Goal: Task Accomplishment & Management: Contribute content

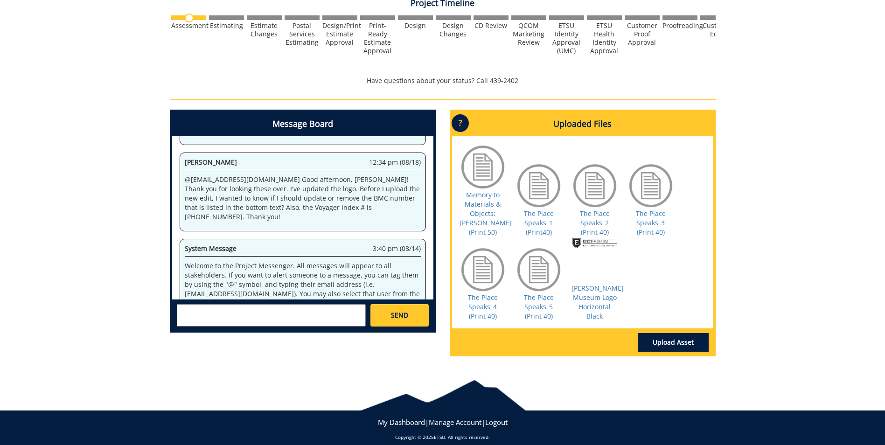
scroll to position [67951, 0]
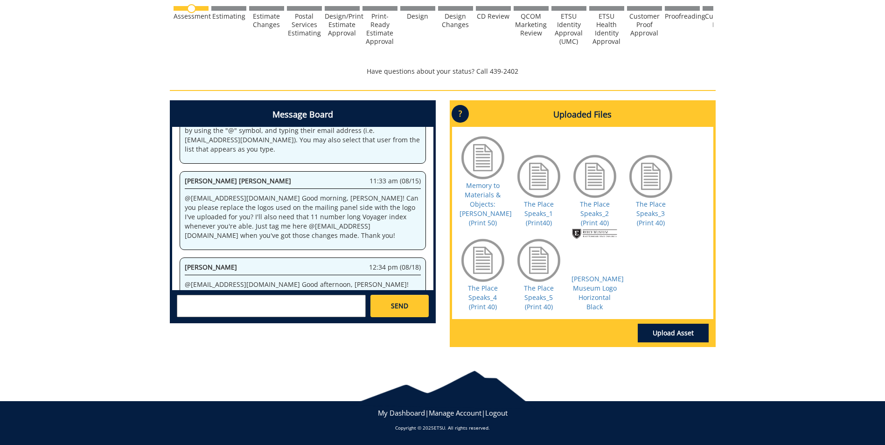
scroll to position [4668, 0]
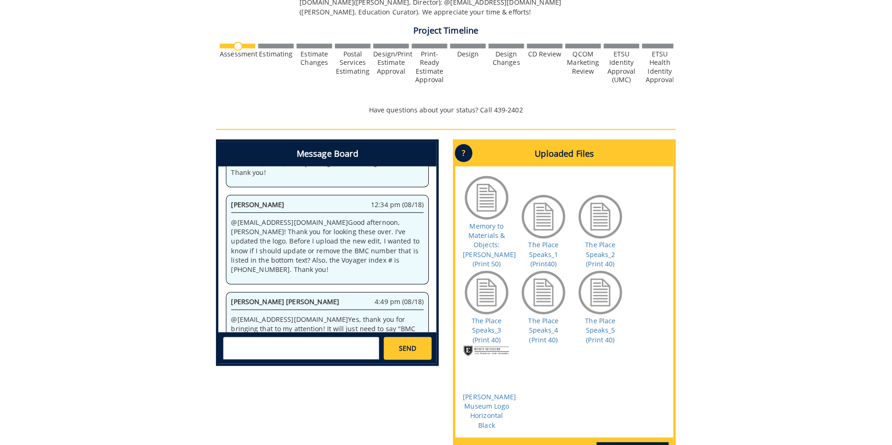
scroll to position [161, 0]
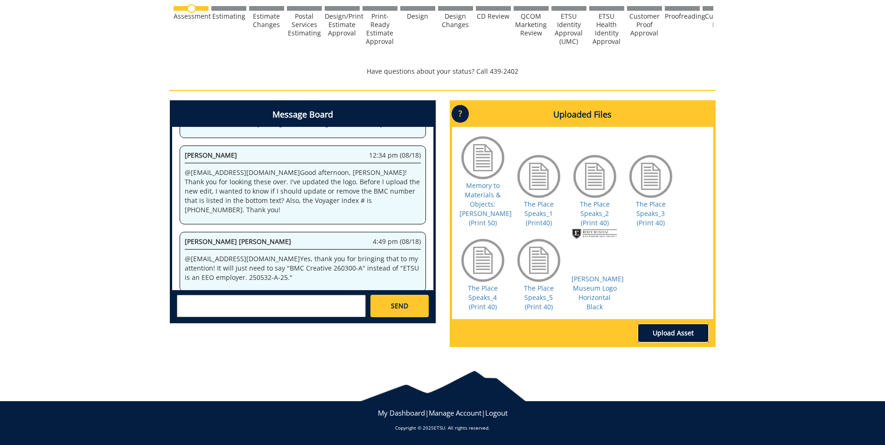
click at [682, 334] on link "Upload Asset" at bounding box center [672, 333] width 71 height 19
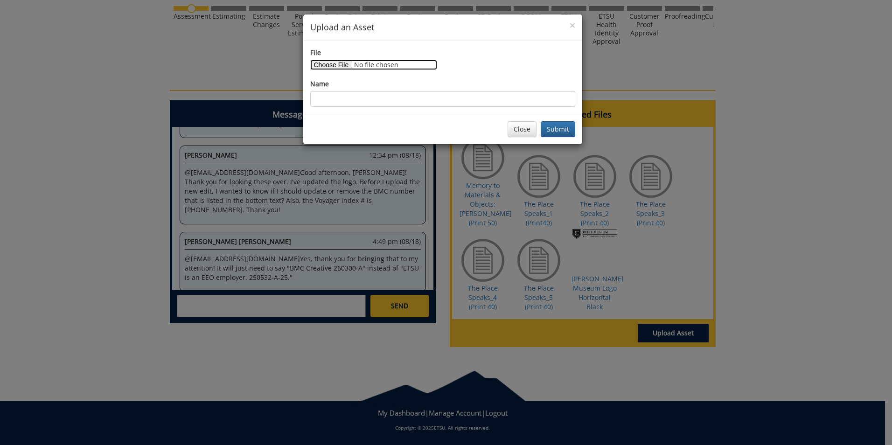
click at [339, 62] on input "File" at bounding box center [373, 65] width 127 height 10
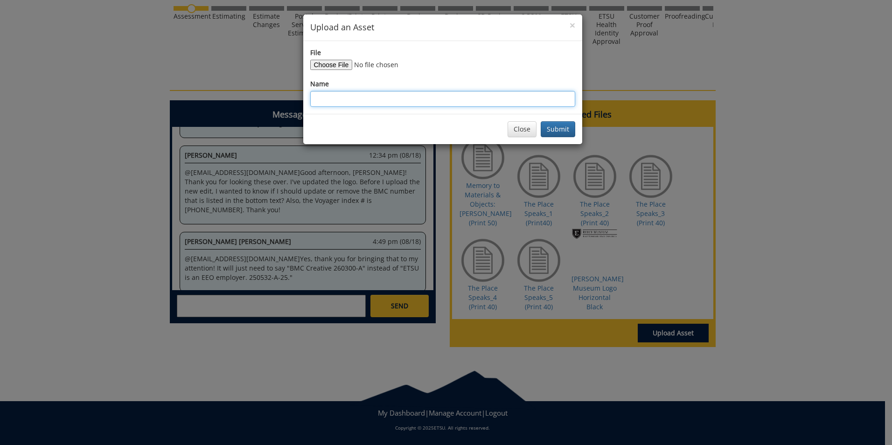
click at [401, 100] on input "Name" at bounding box center [442, 99] width 265 height 16
drag, startPoint x: 436, startPoint y: 96, endPoint x: 301, endPoint y: 99, distance: 134.8
click at [301, 99] on div "× Upload an Asset File Name The Place Speaks_[DOMAIN_NAME] edit (Print 40) Clos…" at bounding box center [446, 222] width 892 height 445
drag, startPoint x: 333, startPoint y: 96, endPoint x: 467, endPoint y: 96, distance: 134.3
click at [489, 93] on input "The Place Speaks_[DOMAIN_NAME] edit (Print 40)" at bounding box center [442, 99] width 265 height 16
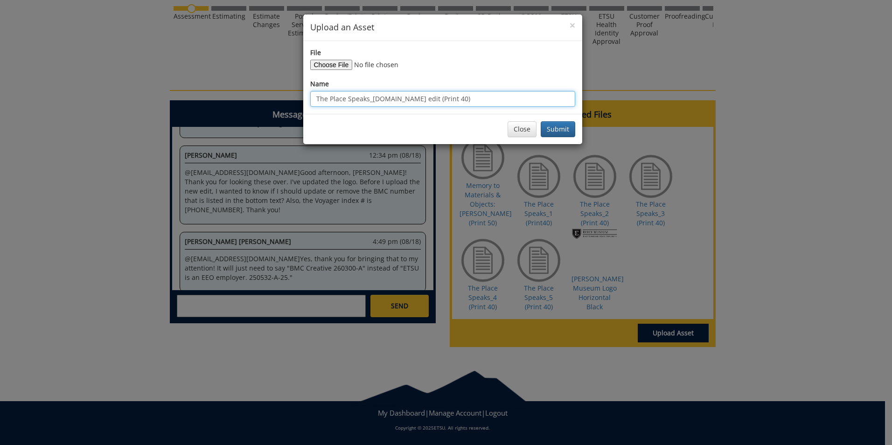
drag, startPoint x: 434, startPoint y: 98, endPoint x: 314, endPoint y: 100, distance: 119.4
click at [314, 100] on input "The Place Speaks_[DOMAIN_NAME] edit (Print 40)" at bounding box center [442, 99] width 265 height 16
click at [457, 102] on input "The Place Speaks_[DOMAIN_NAME] edit (Print 40)" at bounding box center [442, 99] width 265 height 16
click at [456, 100] on input "The Place Speaks_[DOMAIN_NAME] edit (Print 40)" at bounding box center [442, 99] width 265 height 16
drag, startPoint x: 444, startPoint y: 96, endPoint x: 272, endPoint y: 99, distance: 172.1
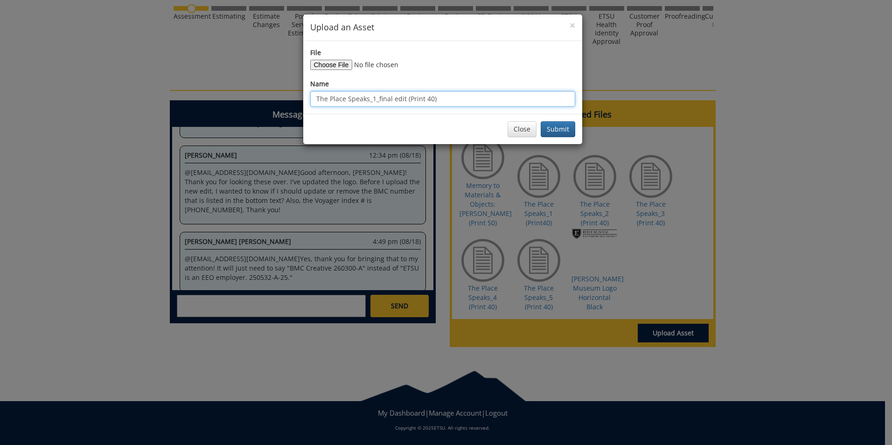
click at [272, 99] on div "× Upload an Asset File Name The Place Speaks_1_final edit (Print 40) Close Subm…" at bounding box center [446, 222] width 892 height 445
type input "The Place Speaks_1_final edit (Print 40)"
click at [444, 108] on div "File Name The Place Speaks_1_final edit (Print 40)" at bounding box center [442, 77] width 279 height 73
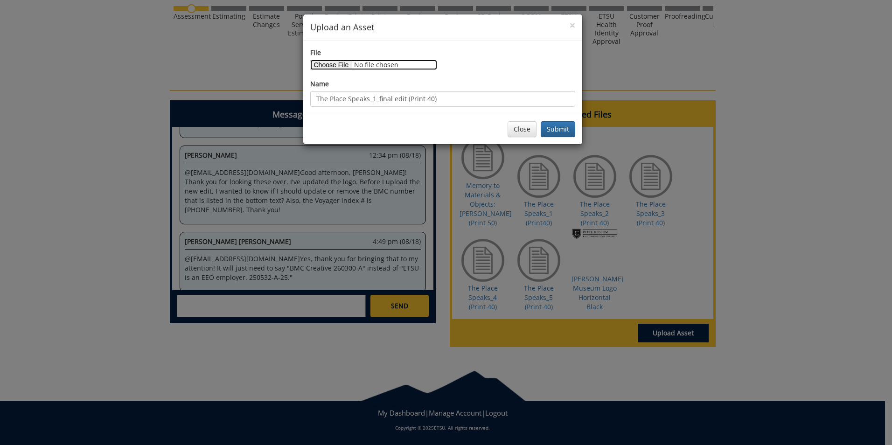
click at [342, 63] on input "File" at bounding box center [373, 65] width 127 height 10
type input "C:\fakepath\TPS_postcard_final edit.print.1.pdf"
click at [558, 128] on button "Submit" at bounding box center [557, 129] width 35 height 16
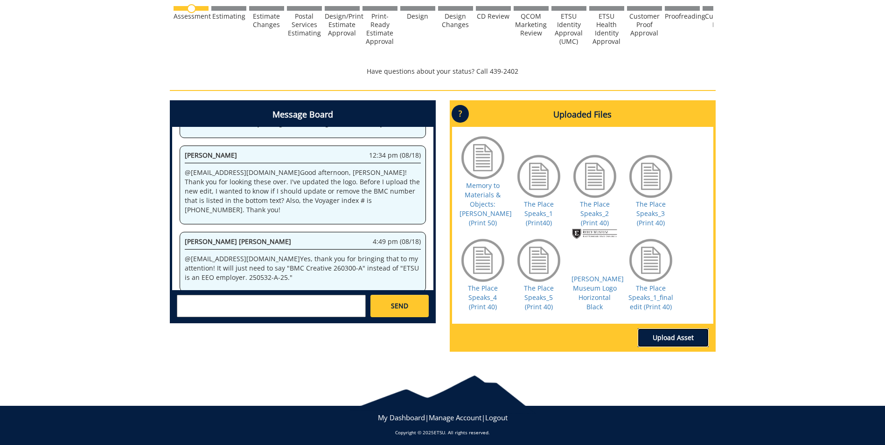
click at [670, 339] on link "Upload Asset" at bounding box center [672, 337] width 71 height 19
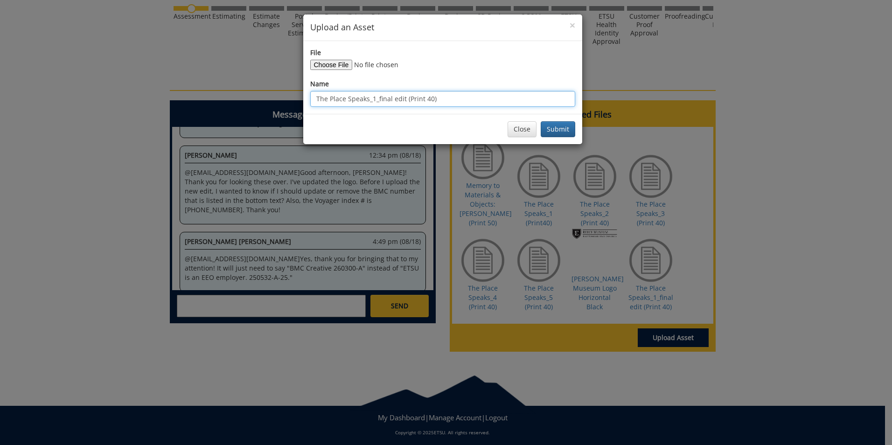
click at [373, 100] on input "The Place Speaks_1_final edit (Print 40)" at bounding box center [442, 99] width 265 height 16
click at [373, 99] on input "The Place Speaks_1_final edit (Print 40)" at bounding box center [442, 99] width 265 height 16
type input "The Place Speaks_2_final edit (Print 40)"
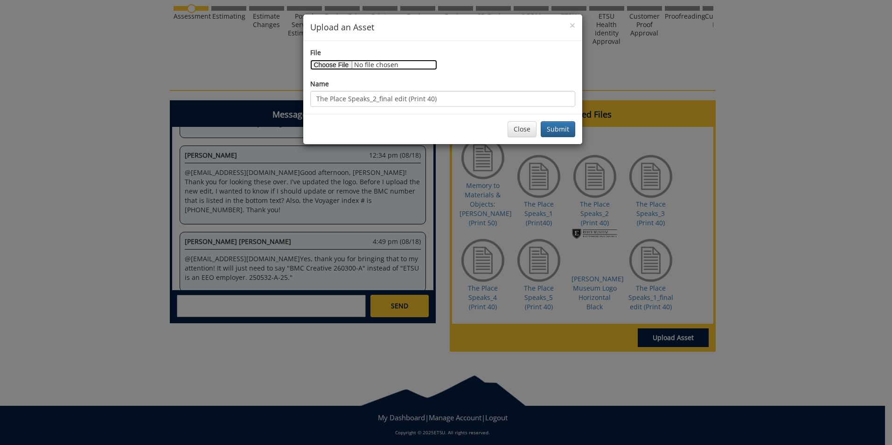
click at [333, 69] on input "File" at bounding box center [373, 65] width 127 height 10
type input "C:\fakepath\TPS_postcard_final edit.print.2.pdf"
click at [568, 129] on button "Submit" at bounding box center [557, 129] width 35 height 16
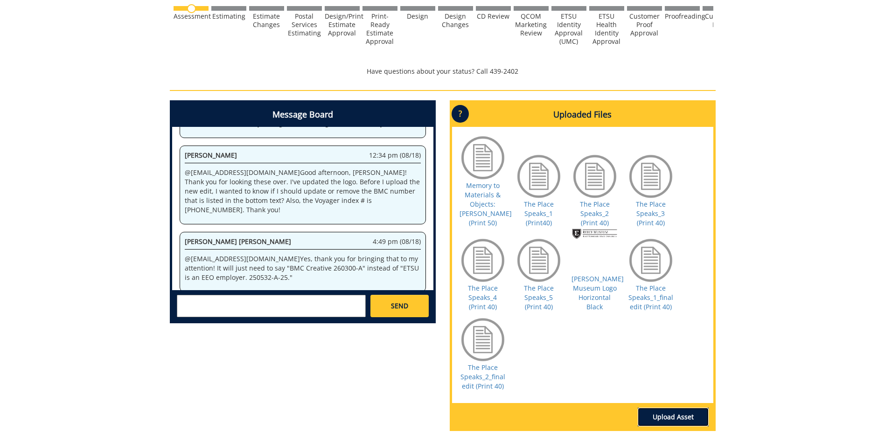
click at [665, 419] on link "Upload Asset" at bounding box center [672, 417] width 71 height 19
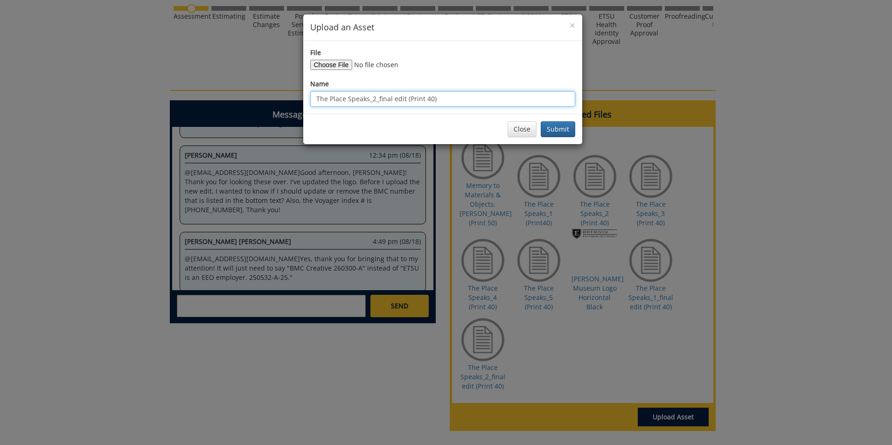
click at [373, 98] on input "The Place Speaks_2_final edit (Print 40)" at bounding box center [442, 99] width 265 height 16
click at [373, 102] on input "The Place Speaks_2_final edit (Print 40)" at bounding box center [442, 99] width 265 height 16
type input "The Place Speaks_3_final edit (Print 40)"
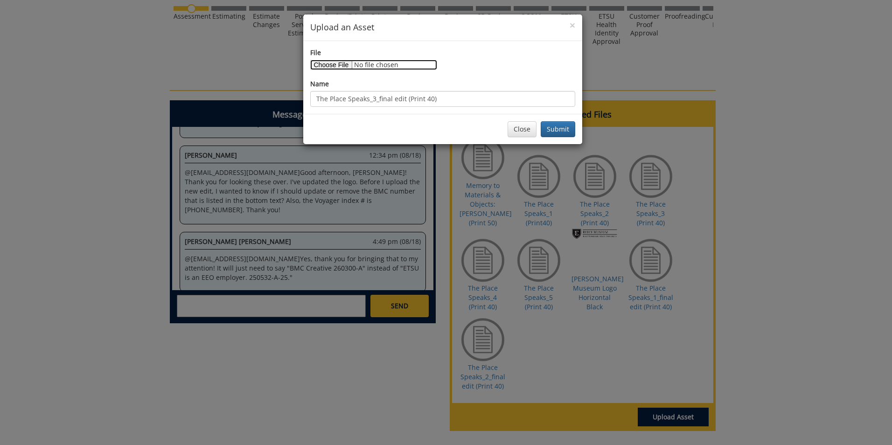
click at [322, 61] on input "File" at bounding box center [373, 65] width 127 height 10
type input "C:\fakepath\TPS_postcard_final edit.print.3.pdf"
click at [553, 131] on button "Submit" at bounding box center [557, 129] width 35 height 16
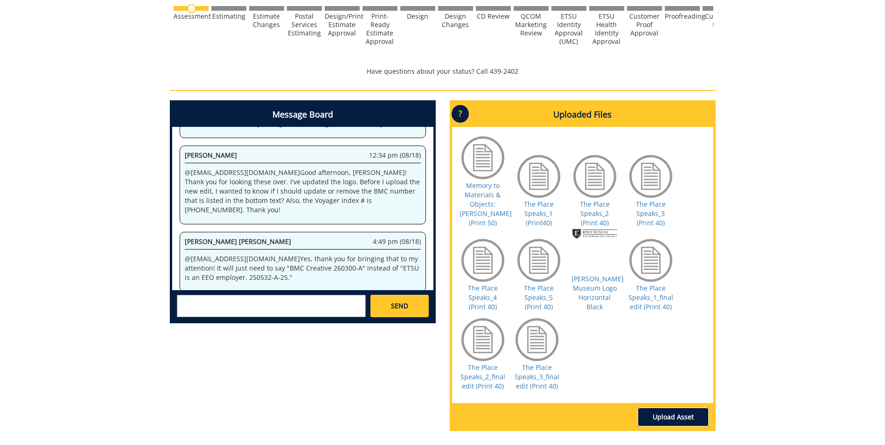
click at [677, 417] on link "Upload Asset" at bounding box center [672, 417] width 71 height 19
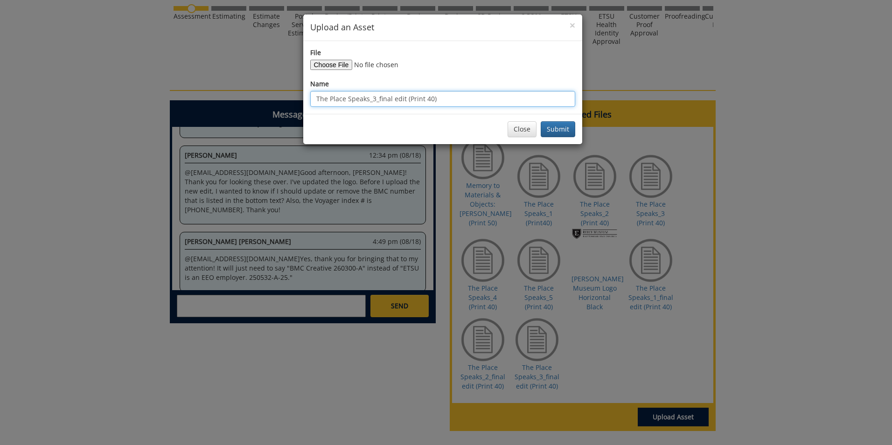
click at [374, 99] on input "The Place Speaks_3_final edit (Print 40)" at bounding box center [442, 99] width 265 height 16
type input "The Place Speaks_4_final edit (Print 40)"
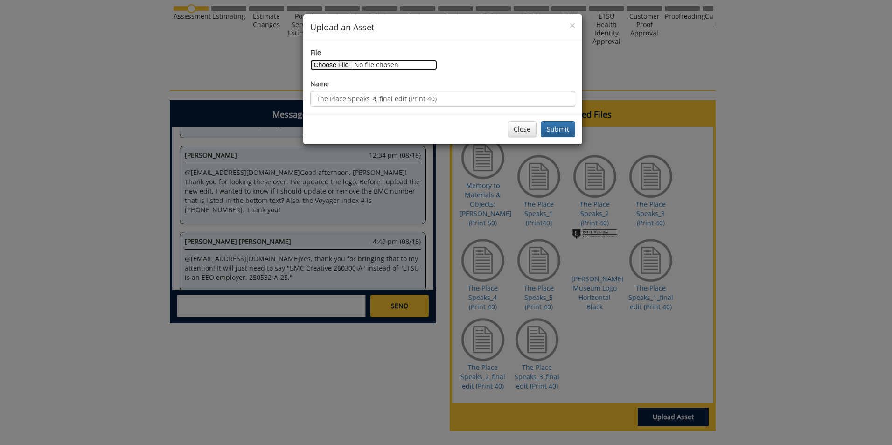
click at [320, 61] on input "File" at bounding box center [373, 65] width 127 height 10
type input "C:\fakepath\TPS_postcard_final edit.print.4.pdf"
click at [562, 130] on button "Submit" at bounding box center [557, 129] width 35 height 16
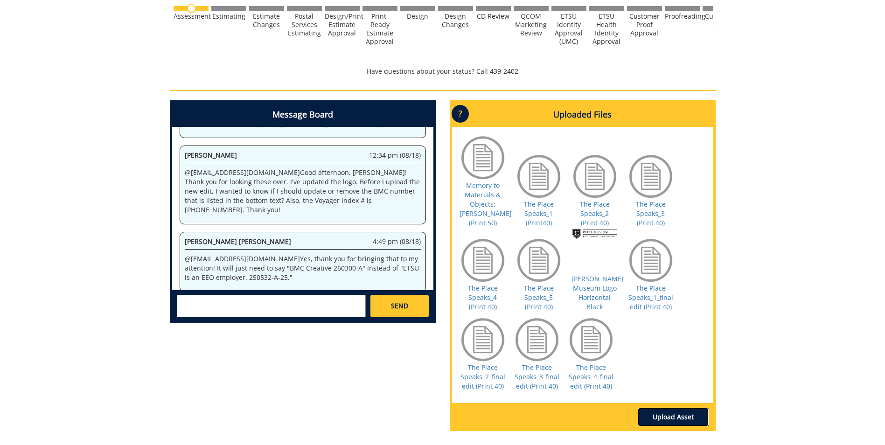
click at [676, 420] on link "Upload Asset" at bounding box center [672, 417] width 71 height 19
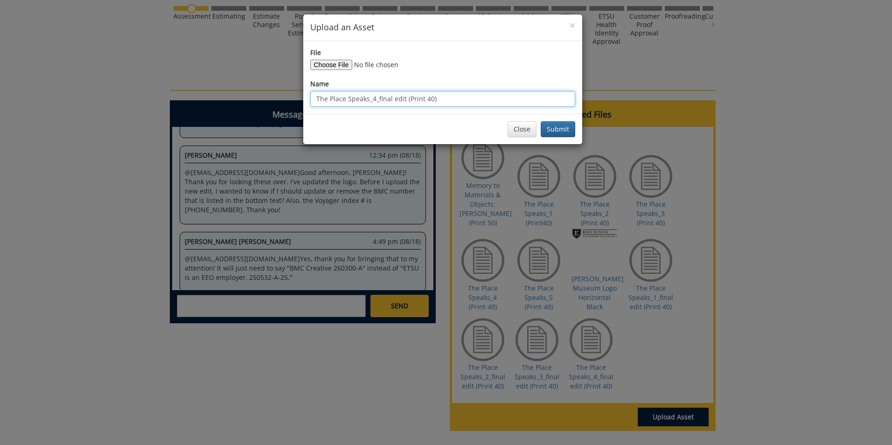
click at [374, 96] on input "The Place Speaks_4_final edit (Print 40)" at bounding box center [442, 99] width 265 height 16
type input "The Place Speaks_5_final edit (Print 40)"
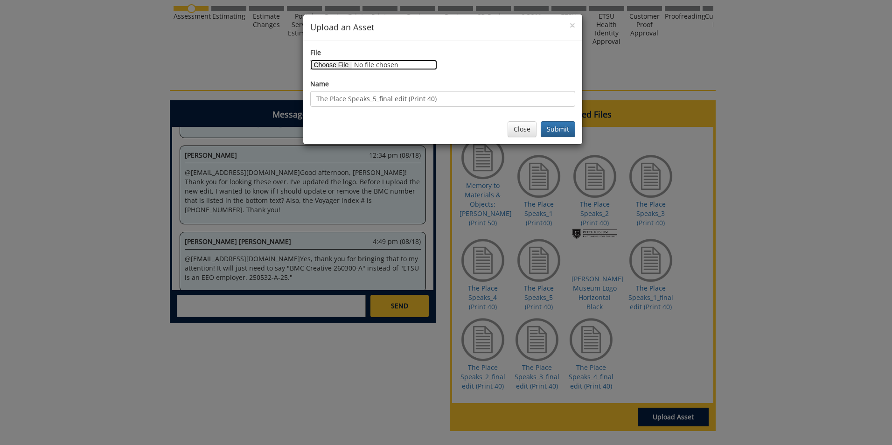
click at [338, 63] on input "File" at bounding box center [373, 65] width 127 height 10
type input "C:\fakepath\TPS_postcard_final edit.print.5.pdf"
click at [551, 132] on button "Submit" at bounding box center [557, 129] width 35 height 16
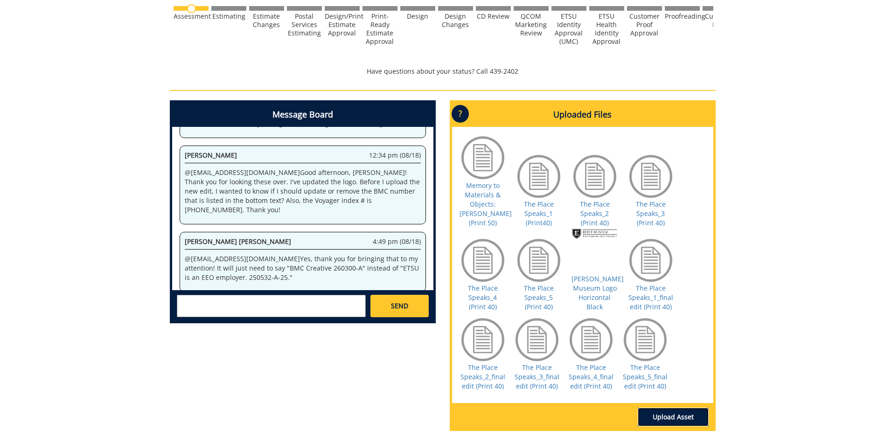
click at [662, 417] on link "Upload Asset" at bounding box center [672, 417] width 71 height 19
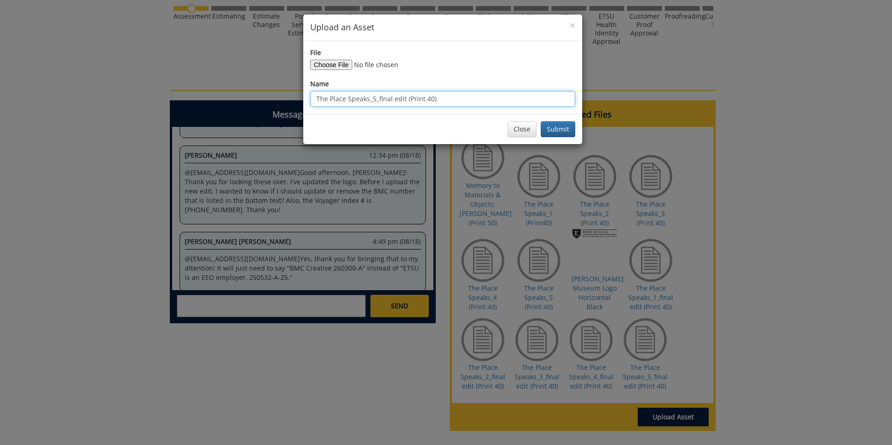
drag, startPoint x: 368, startPoint y: 98, endPoint x: 284, endPoint y: 92, distance: 84.2
click at [284, 92] on div "× Upload an Asset File Name The Place Speaks_5_final edit (Print 40) Close Subm…" at bounding box center [446, 222] width 892 height 445
drag, startPoint x: 463, startPoint y: 97, endPoint x: 454, endPoint y: 97, distance: 8.9
click at [454, 97] on input "Memory to Materials & Objects: [PERSON_NAME] Lee_5_final edit (Print 40)" at bounding box center [442, 99] width 265 height 16
click at [504, 101] on input "Memory to Materials & Objects: [PERSON_NAME] edit (Print 40)" at bounding box center [442, 99] width 265 height 16
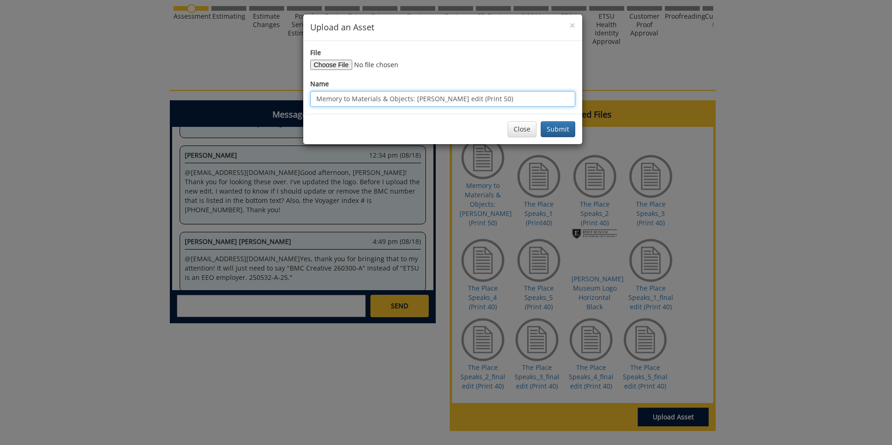
type input "Memory to Materials & Objects: [PERSON_NAME] edit (Print 50)"
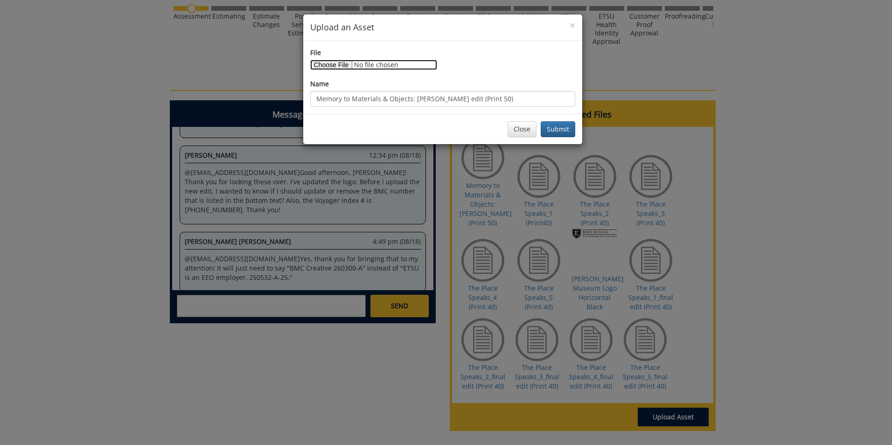
click at [340, 65] on input "File" at bounding box center [373, 65] width 127 height 10
type input "C:\fakepath\[PERSON_NAME] Lee_postcard_print.1.pdf"
click at [560, 130] on button "Submit" at bounding box center [557, 129] width 35 height 16
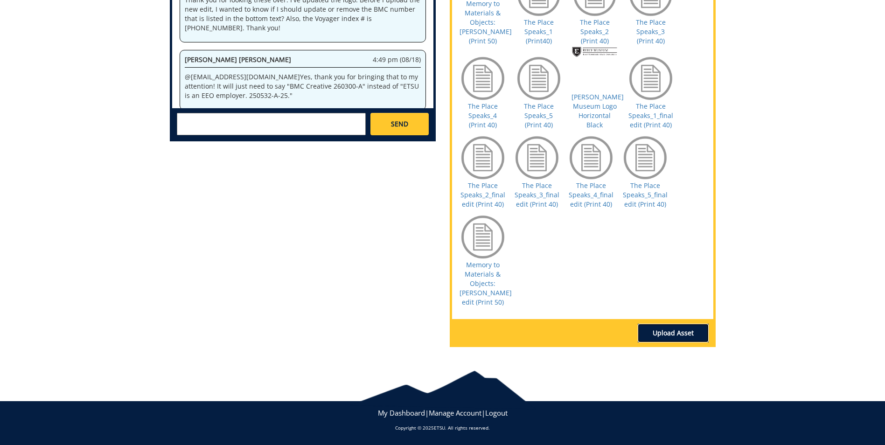
scroll to position [434, 0]
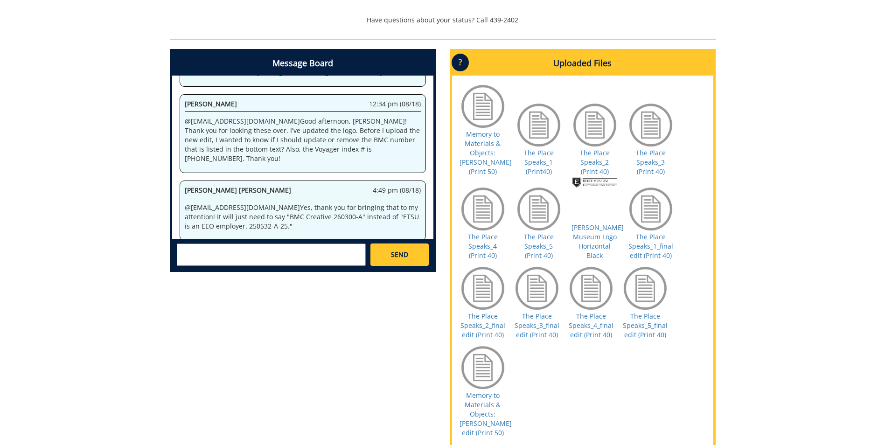
click at [259, 254] on textarea at bounding box center [271, 254] width 189 height 22
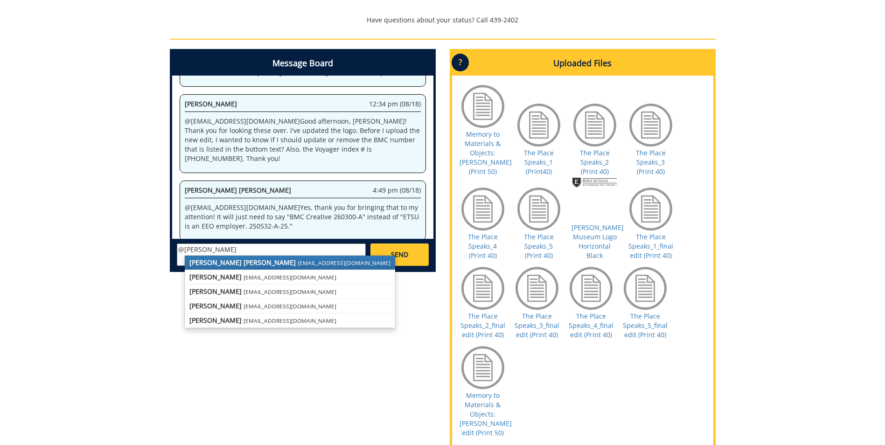
click at [298, 263] on small "[EMAIL_ADDRESS][DOMAIN_NAME]" at bounding box center [344, 262] width 93 height 7
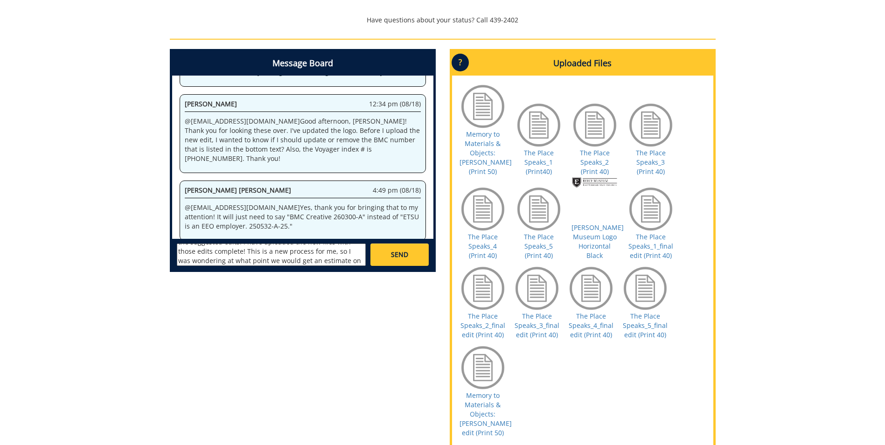
scroll to position [26, 0]
click at [261, 260] on textarea "@[EMAIL_ADDRESS][DOMAIN_NAME] Great. Thank you for the suggested edits. I have …" at bounding box center [271, 254] width 189 height 22
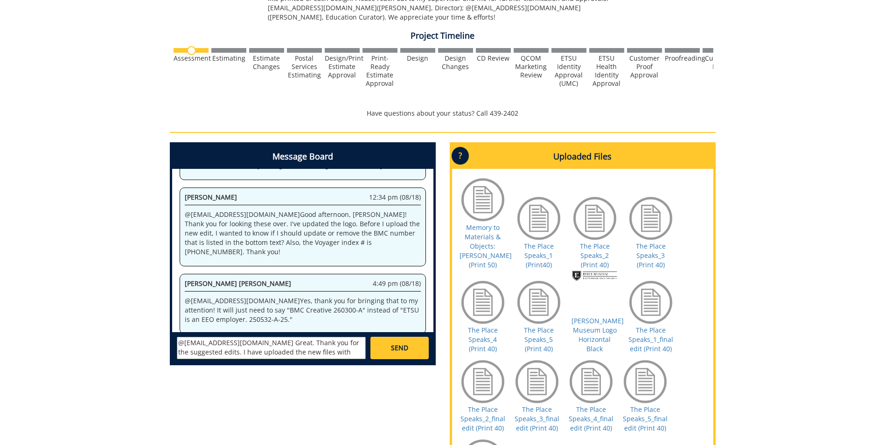
scroll to position [27, 0]
drag, startPoint x: 283, startPoint y: 350, endPoint x: 225, endPoint y: 348, distance: 57.4
click at [225, 348] on textarea "@[EMAIL_ADDRESS][DOMAIN_NAME] Great. Thank you for the suggested edits. I have …" at bounding box center [271, 348] width 189 height 22
drag, startPoint x: 236, startPoint y: 351, endPoint x: 227, endPoint y: 346, distance: 11.1
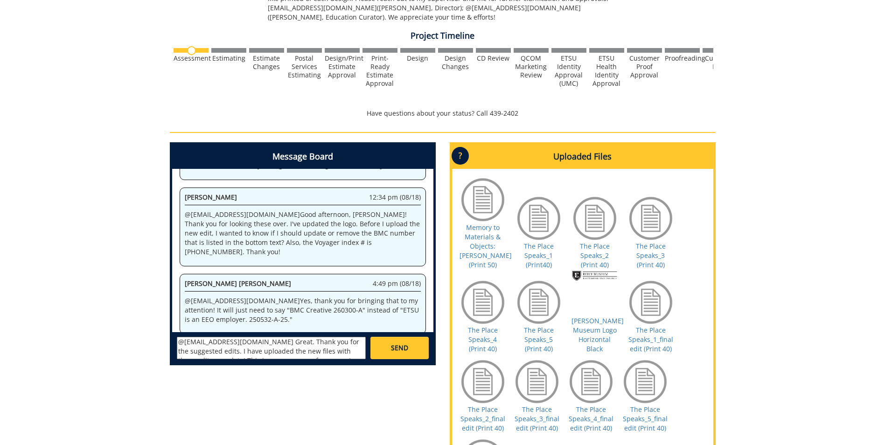
click at [227, 346] on textarea "@[EMAIL_ADDRESS][DOMAIN_NAME] Great. Thank you for the suggested edits. I have …" at bounding box center [271, 348] width 189 height 22
click at [230, 349] on textarea "@[EMAIL_ADDRESS][DOMAIN_NAME] Great. Thank you for the suggested edits. I have …" at bounding box center [271, 348] width 189 height 22
click at [226, 355] on textarea "@[EMAIL_ADDRESS][DOMAIN_NAME] Great. Thank you for the suggested edits. I have …" at bounding box center [271, 348] width 189 height 22
click at [202, 347] on textarea "@[EMAIL_ADDRESS][DOMAIN_NAME] Great. Thank you for the suggested edits. I have …" at bounding box center [271, 348] width 189 height 22
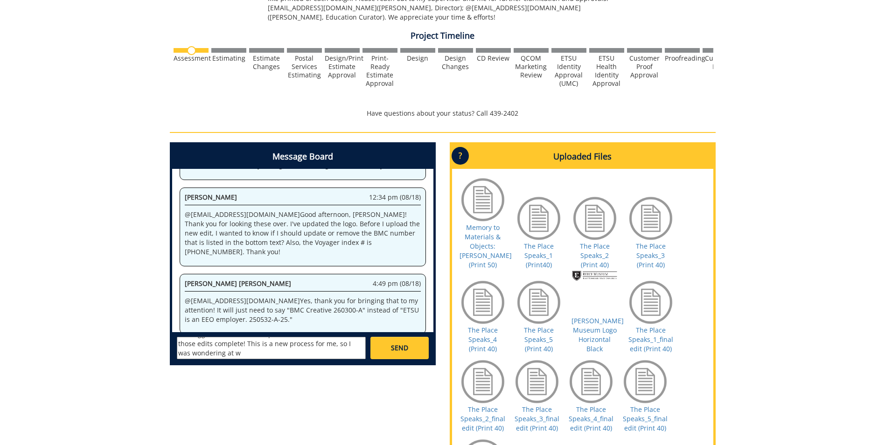
drag, startPoint x: 227, startPoint y: 352, endPoint x: 171, endPoint y: 357, distance: 56.2
click at [171, 357] on div "Message Board System 3:40 pm (08/14) Welcome to the Project Messenger. All mess…" at bounding box center [303, 253] width 266 height 223
drag, startPoint x: 341, startPoint y: 353, endPoint x: 227, endPoint y: 355, distance: 114.7
click at [227, 355] on textarea "@[EMAIL_ADDRESS][DOMAIN_NAME] Great. Thank you for the suggested edits. I have …" at bounding box center [271, 348] width 189 height 22
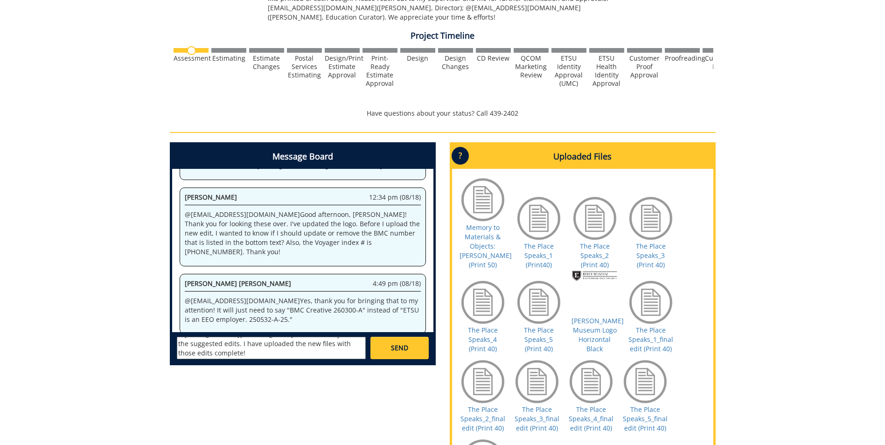
type textarea "@[EMAIL_ADDRESS][DOMAIN_NAME] Great. Thank you for the suggested edits. I have …"
click at [384, 354] on link "SEND" at bounding box center [399, 348] width 58 height 22
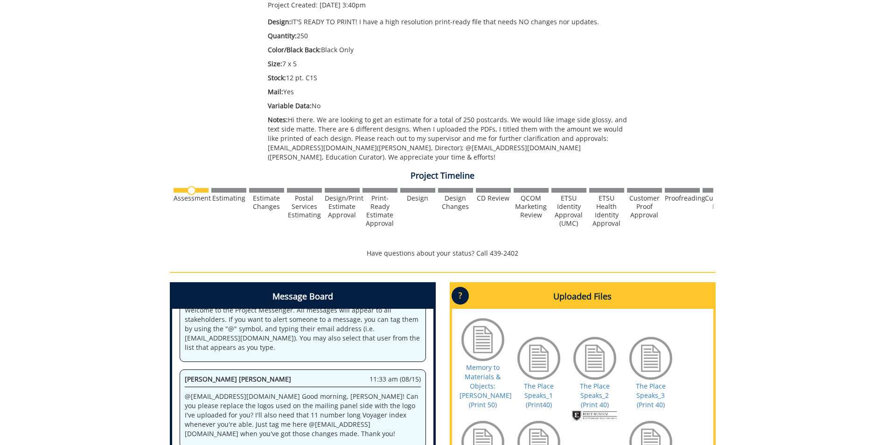
scroll to position [8478, 0]
